Goal: Task Accomplishment & Management: Manage account settings

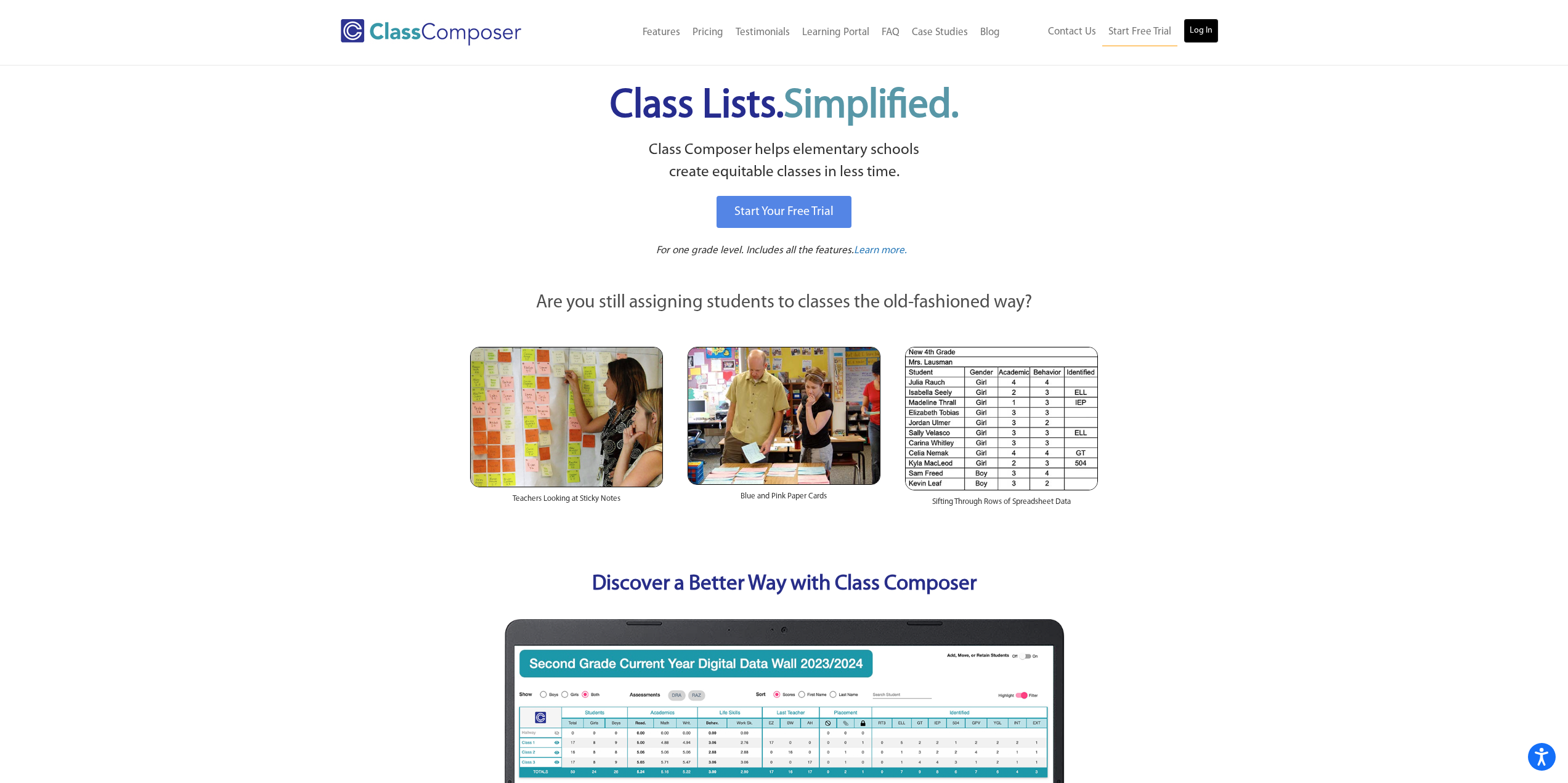
click at [1192, 25] on link "Log In" at bounding box center [1201, 31] width 35 height 25
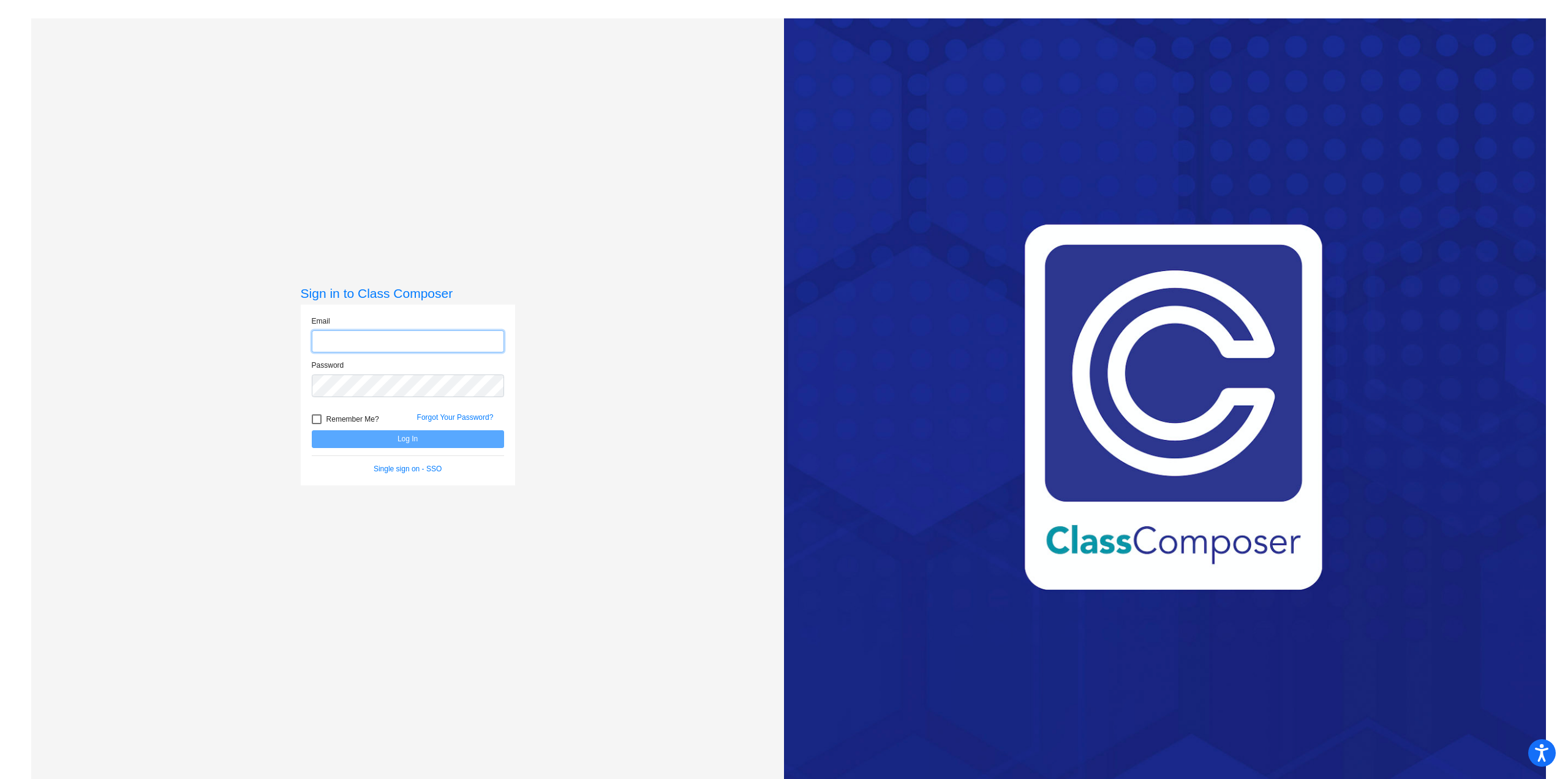
type input "rehfust@fowlervilleschools.org"
click at [387, 434] on button "Log In" at bounding box center [408, 439] width 192 height 18
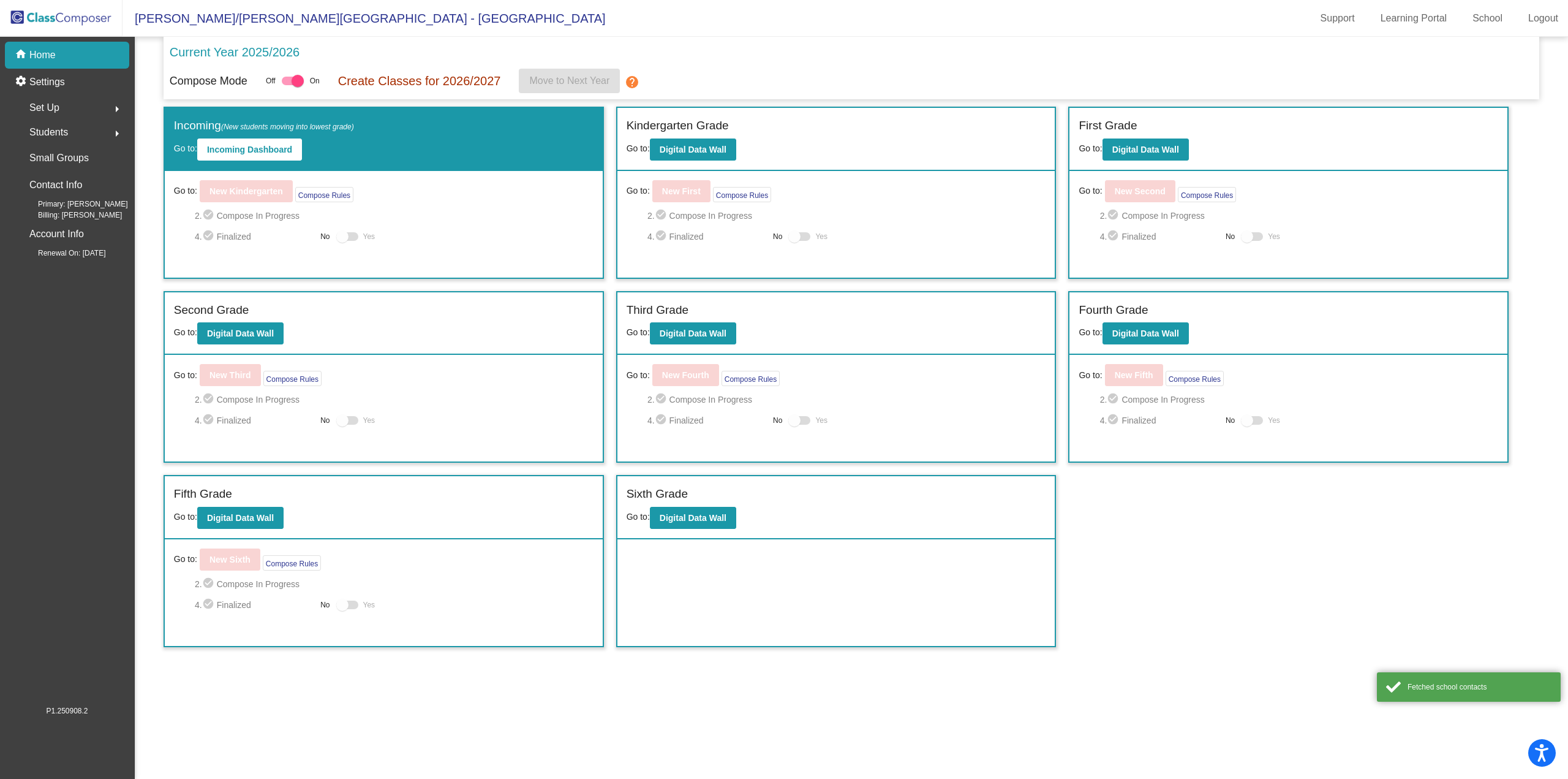
click at [52, 106] on span "Set Up" at bounding box center [44, 108] width 30 height 17
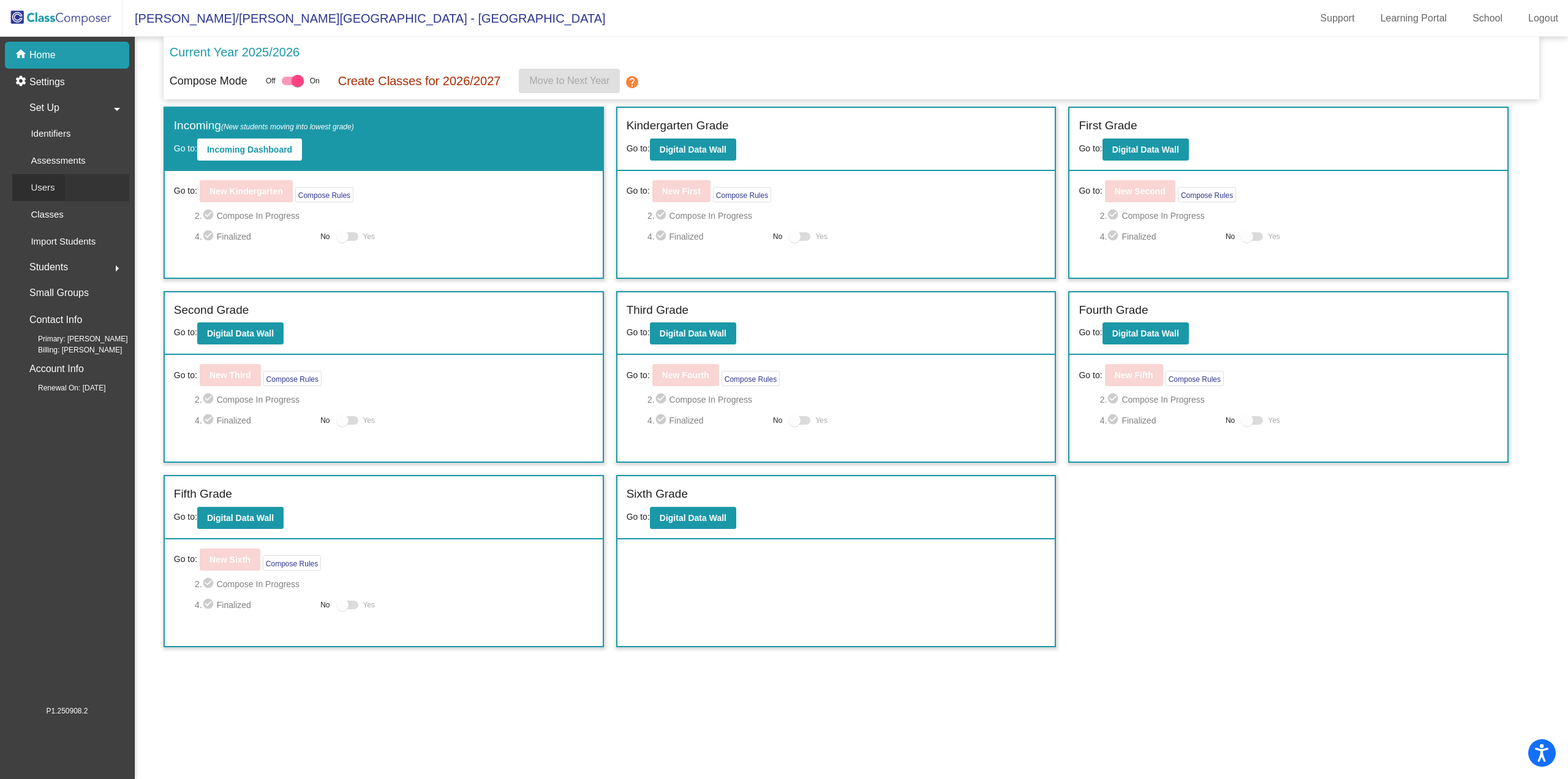
click at [43, 190] on p "Users" at bounding box center [43, 187] width 24 height 15
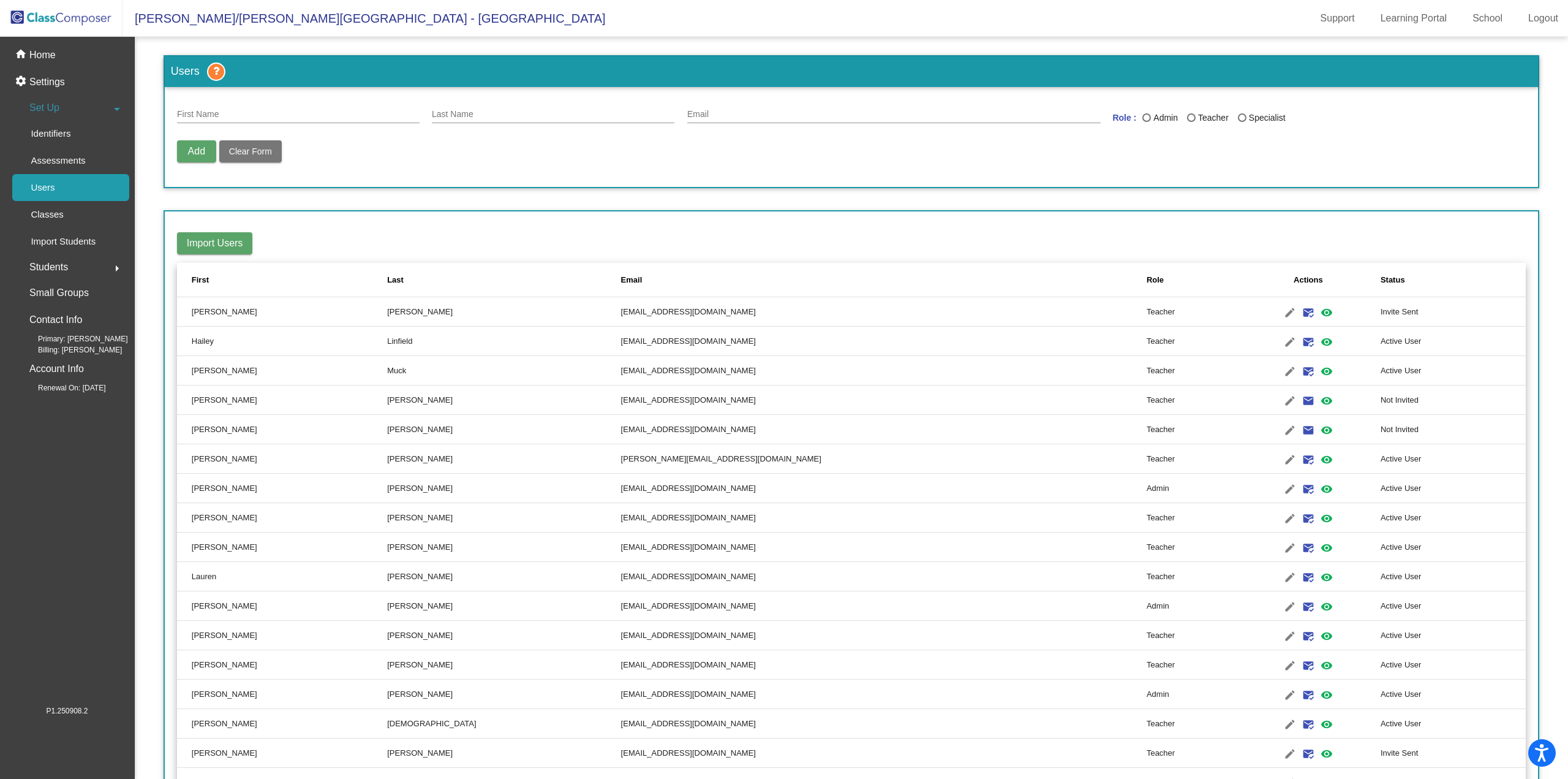
click at [209, 118] on input "First Name" at bounding box center [298, 115] width 243 height 10
click at [1301, 311] on mat-icon "mark_email_read" at bounding box center [1309, 312] width 15 height 15
click at [1283, 309] on mat-icon "edit" at bounding box center [1290, 312] width 15 height 15
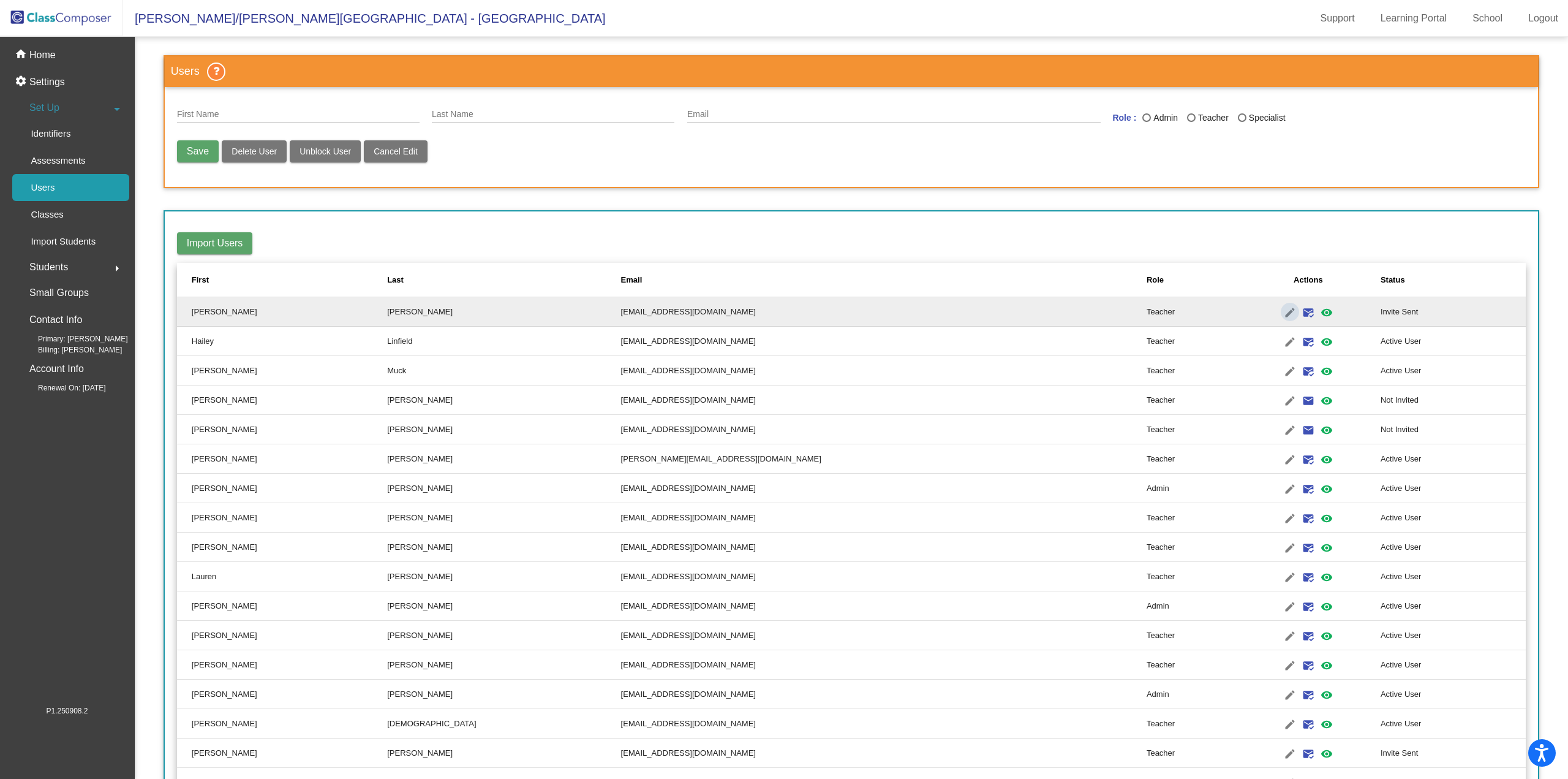
type input "Christine"
type input "Lucas"
type input "lucasc@fowlervilleschools.org"
radio input "true"
click at [333, 147] on span "Unblock User" at bounding box center [325, 152] width 52 height 10
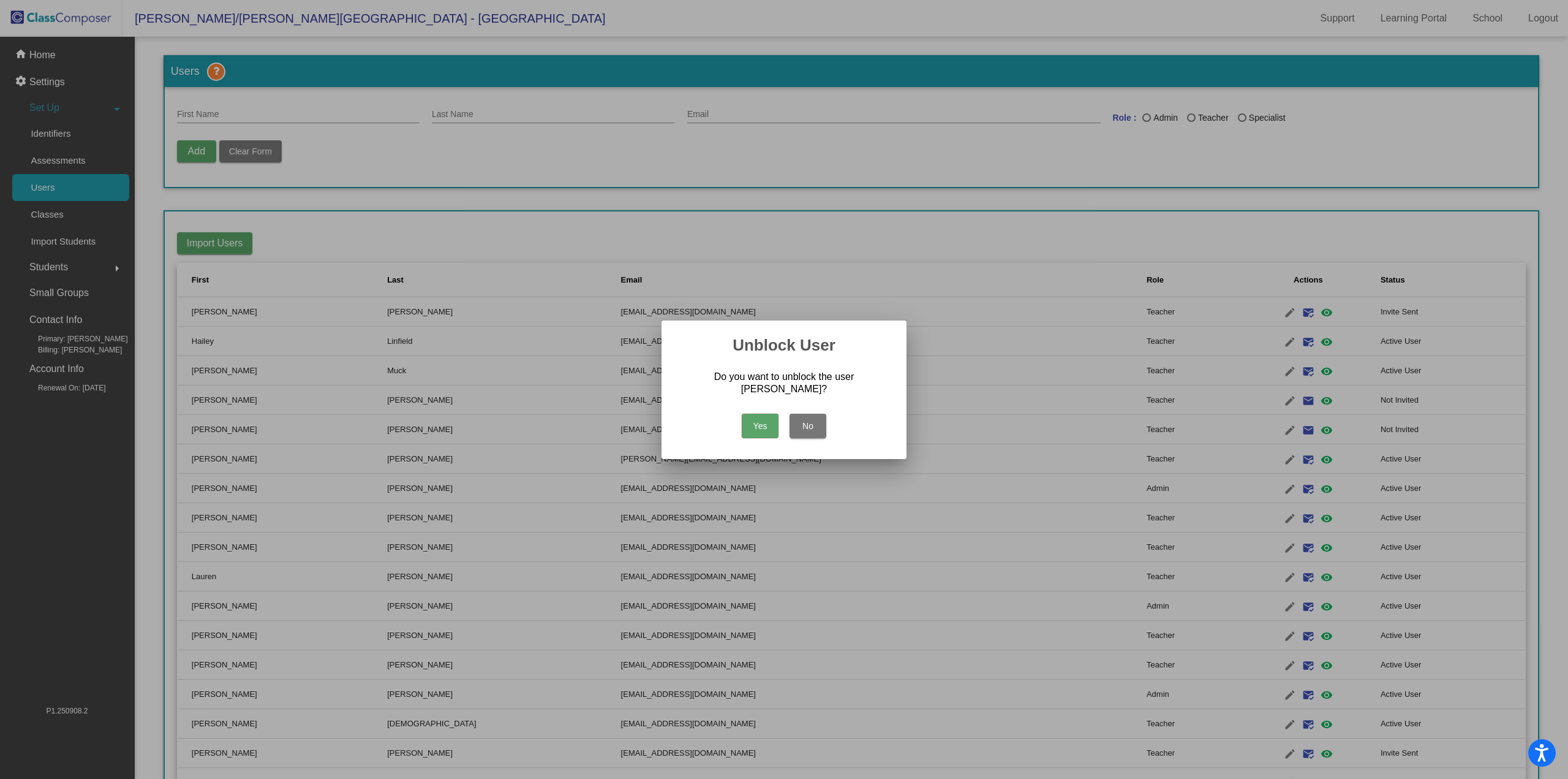
click at [760, 426] on button "Yes" at bounding box center [760, 426] width 37 height 25
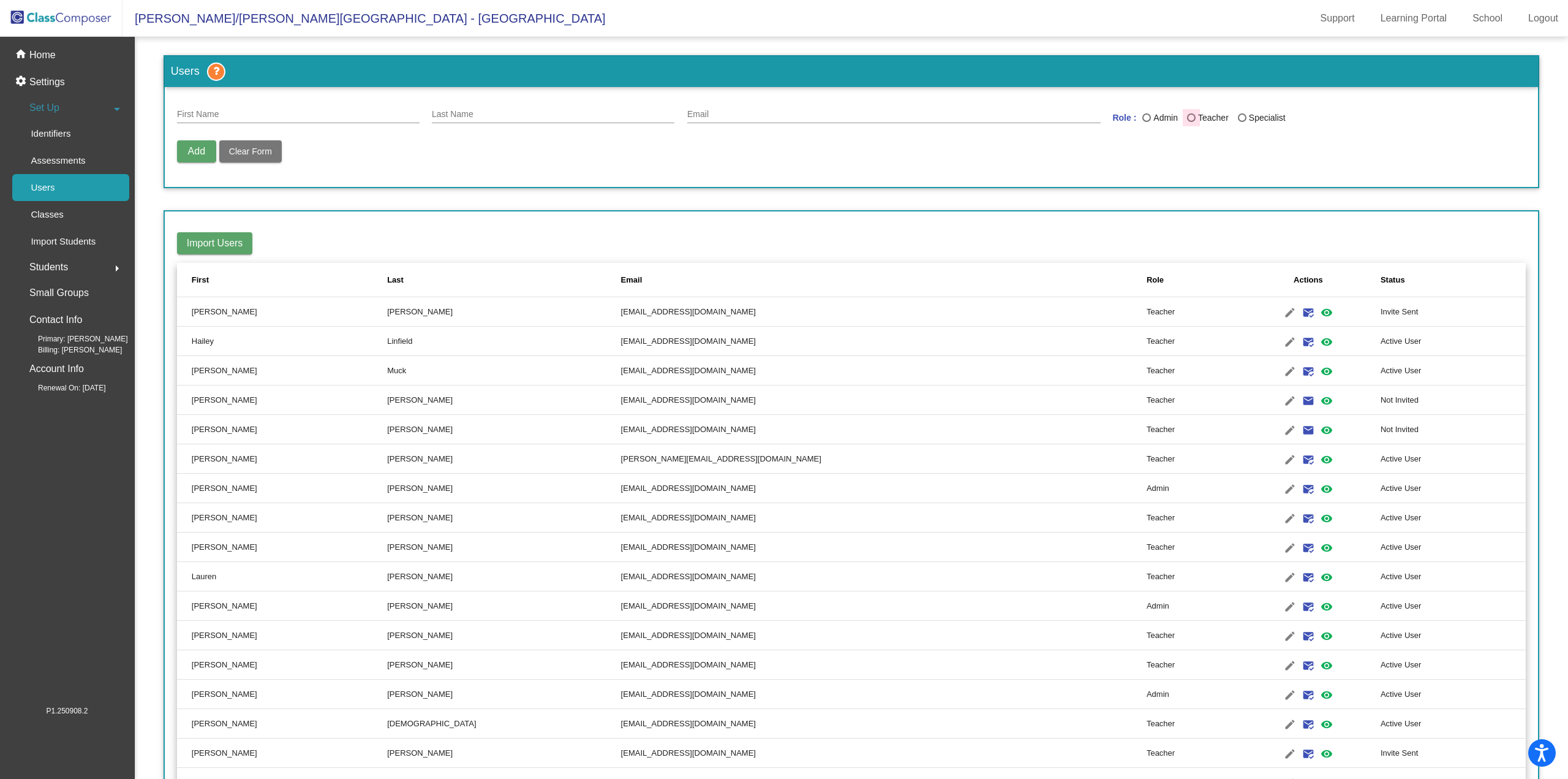
click at [1187, 116] on div "Last Name" at bounding box center [1192, 118] width 9 height 9
click at [1191, 122] on input "Teacher" at bounding box center [1191, 122] width 1 height 1
radio input "true"
click at [1283, 312] on mat-icon "edit" at bounding box center [1290, 312] width 15 height 15
type input "Christine"
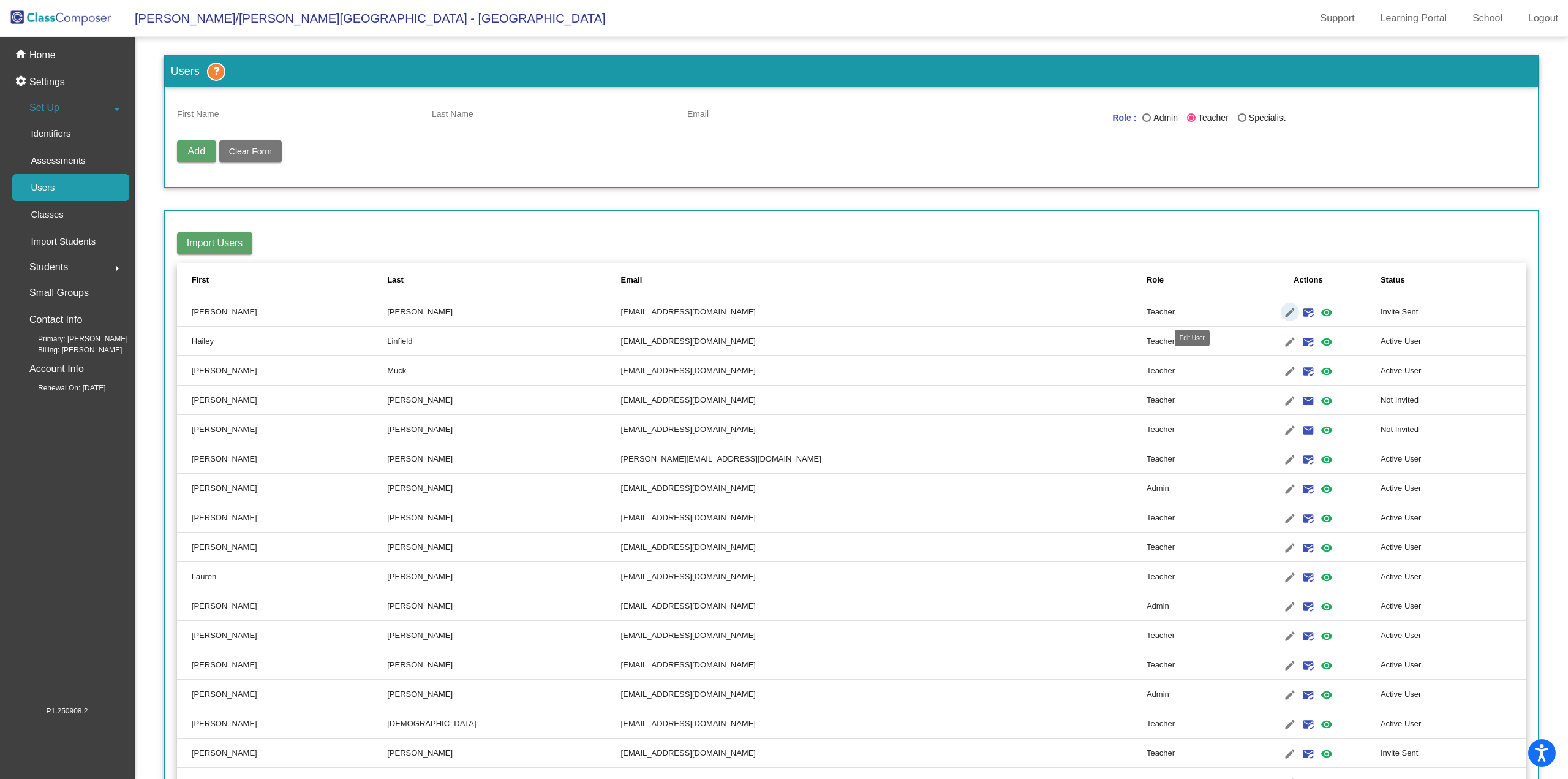
type input "Lucas"
type input "lucasc@fowlervilleschools.org"
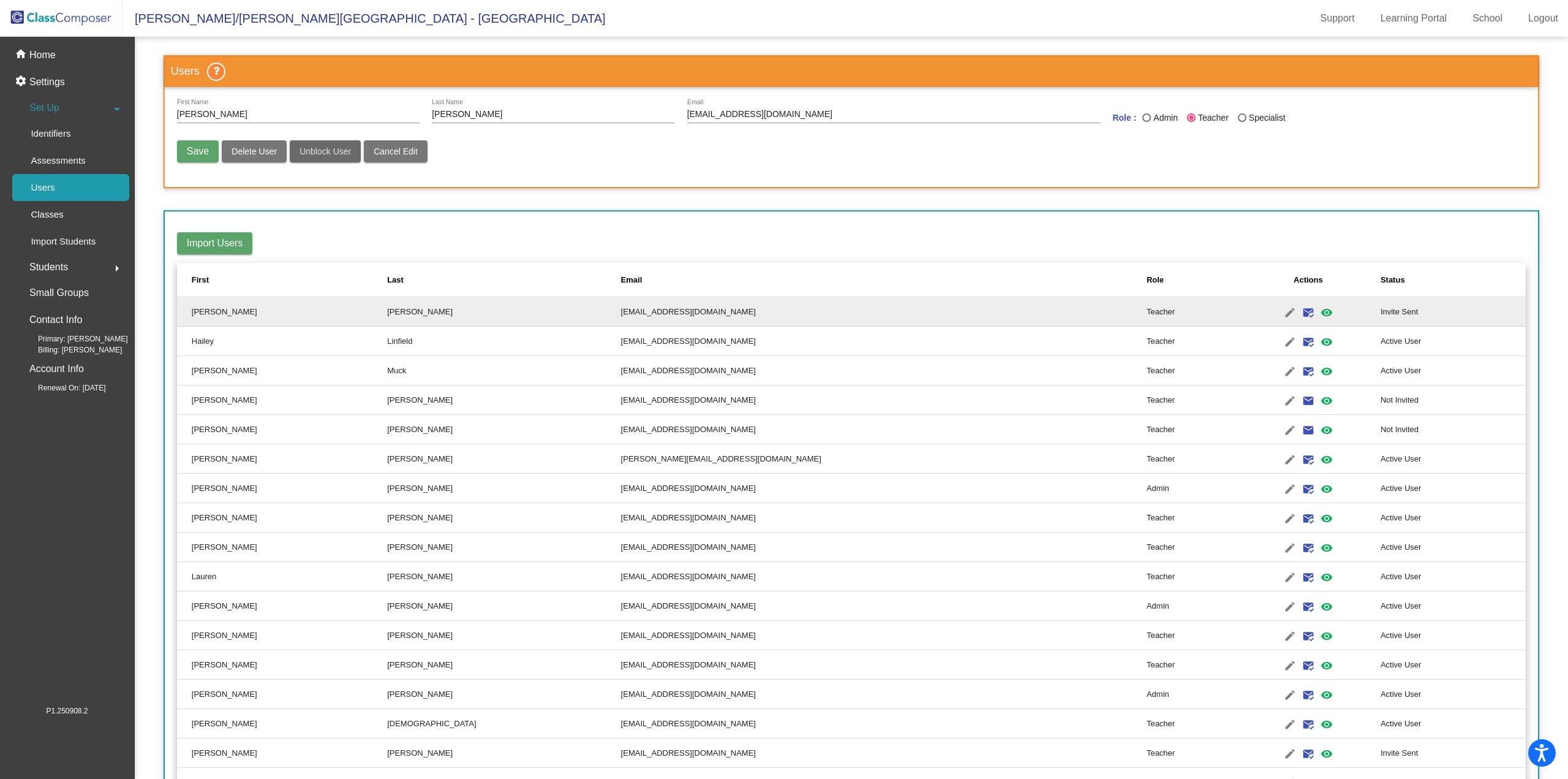
click at [323, 151] on span "Unblock User" at bounding box center [325, 152] width 52 height 10
radio input "false"
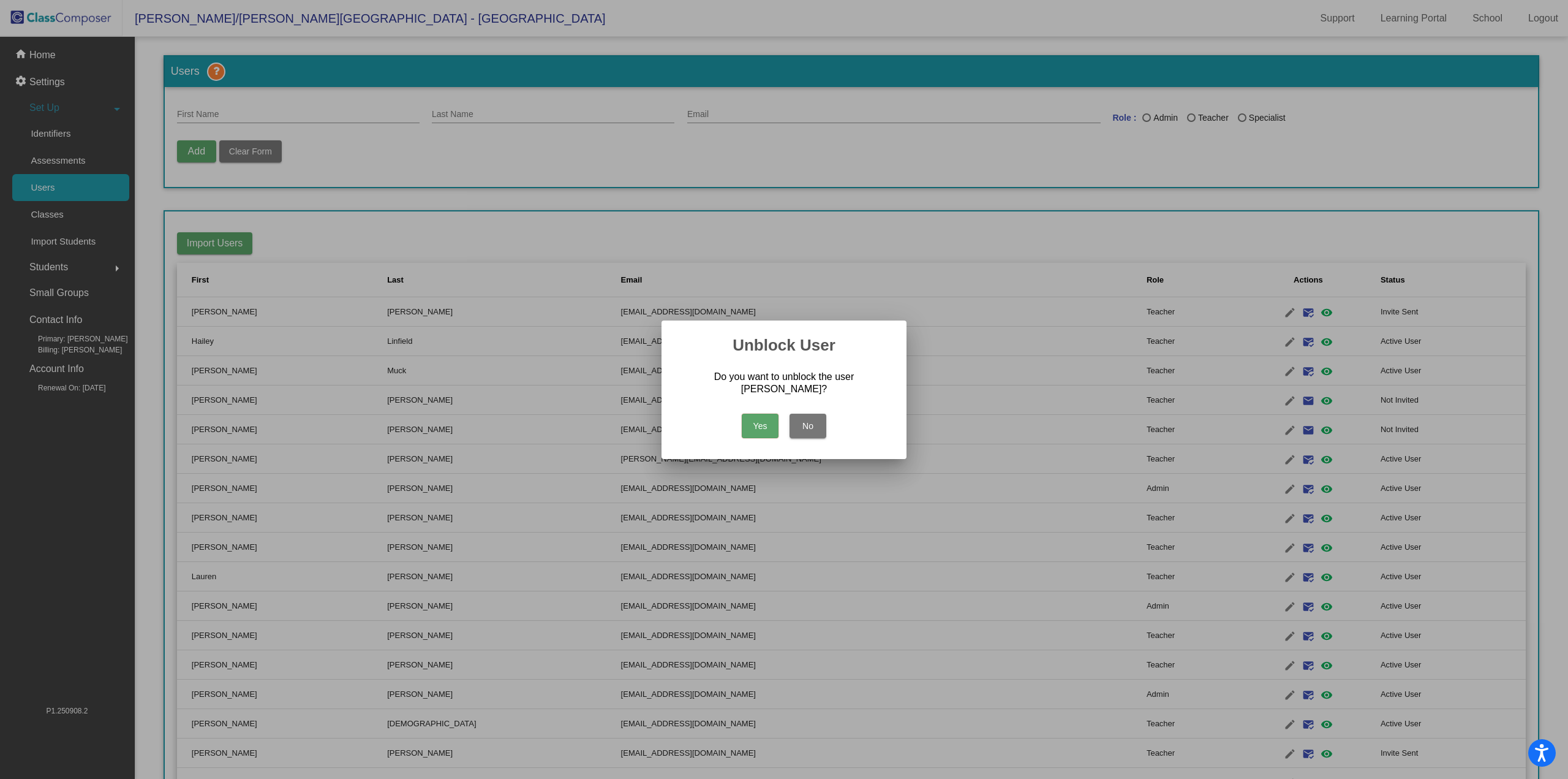
click at [752, 427] on button "Yes" at bounding box center [760, 426] width 37 height 25
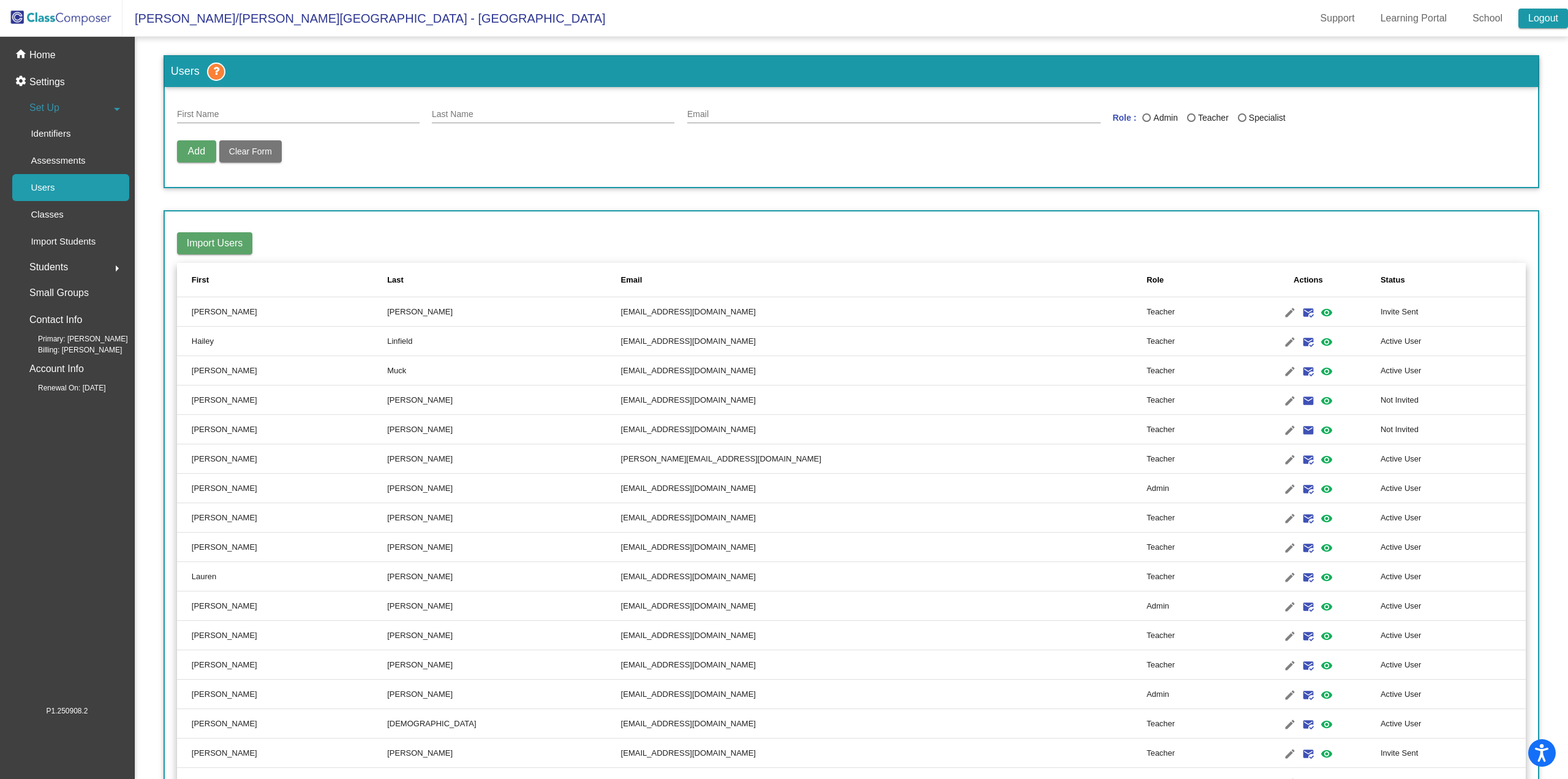
click at [1530, 18] on link "Logout" at bounding box center [1543, 18] width 50 height 20
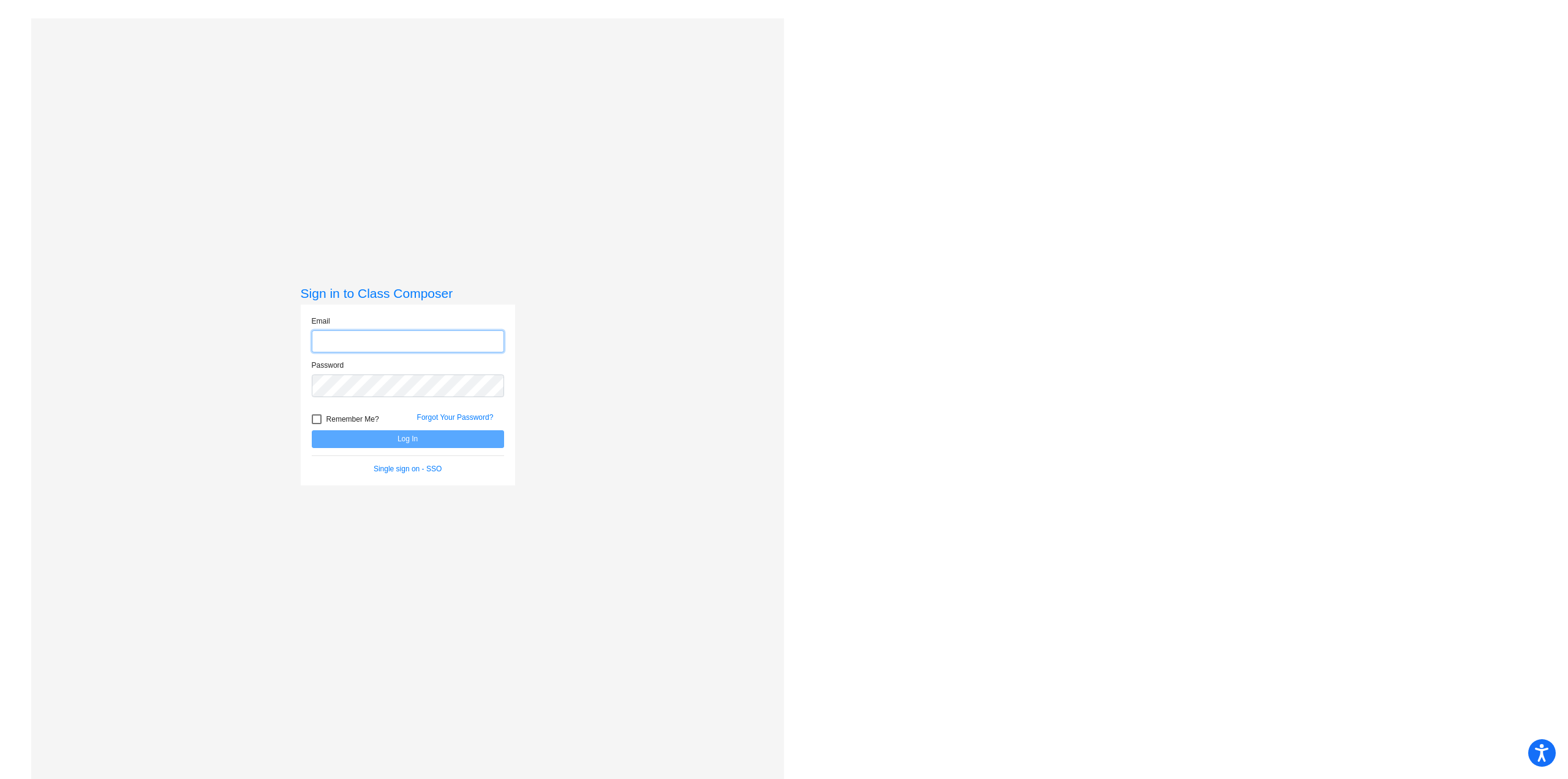
type input "rehfust@fowlervilleschools.org"
